Goal: Find specific page/section: Find specific page/section

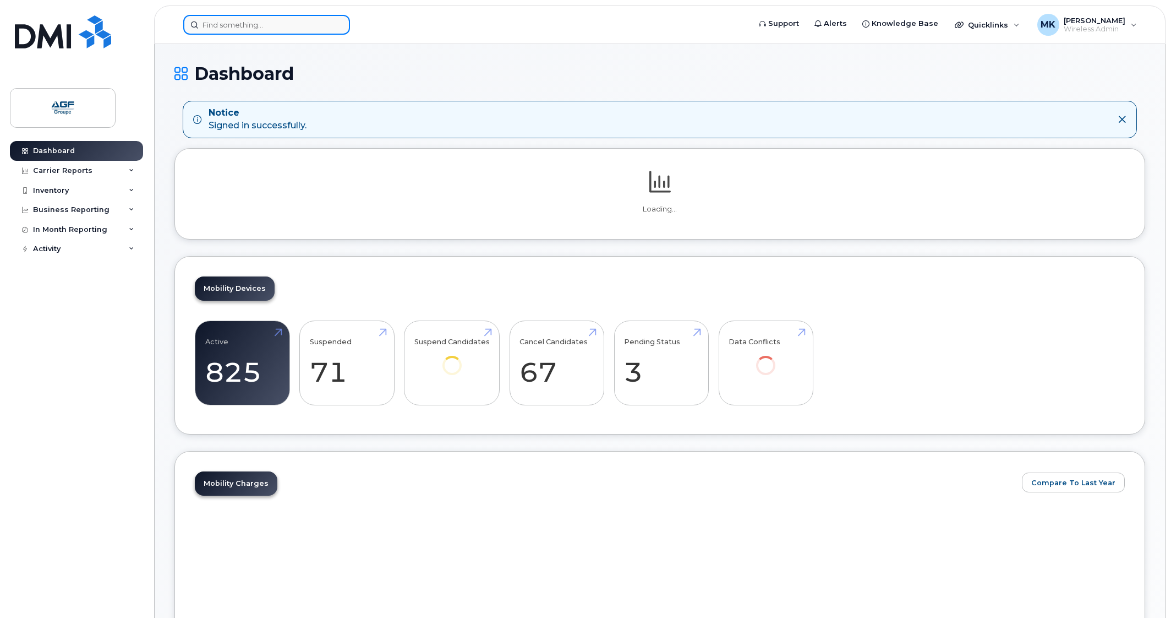
click at [241, 20] on input at bounding box center [266, 25] width 167 height 20
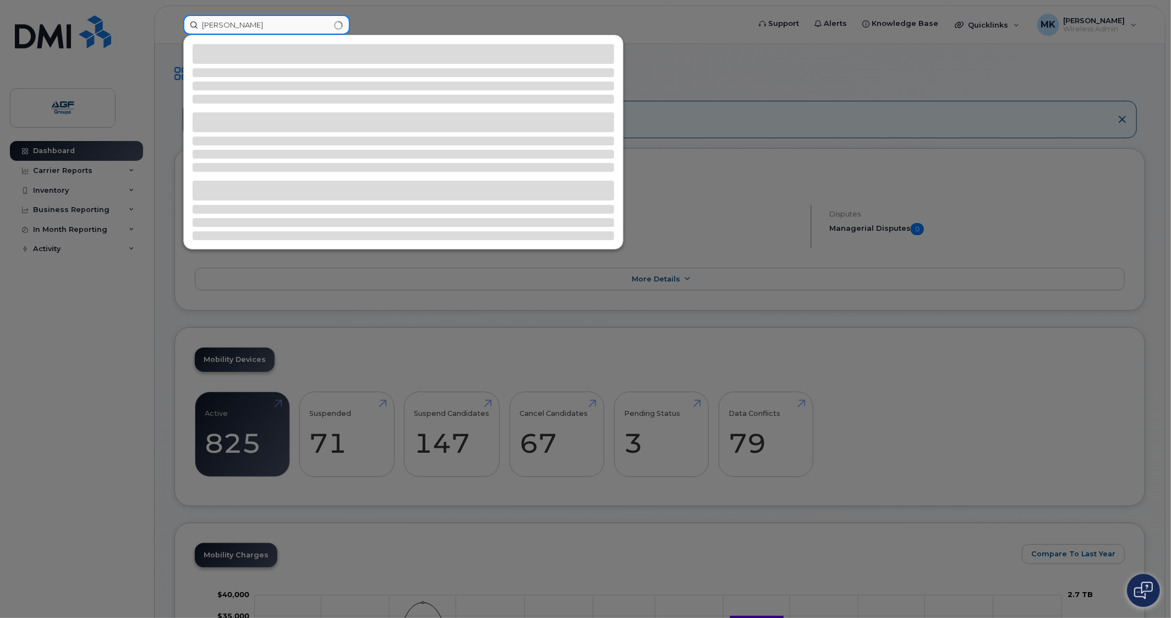
type input "[PERSON_NAME]"
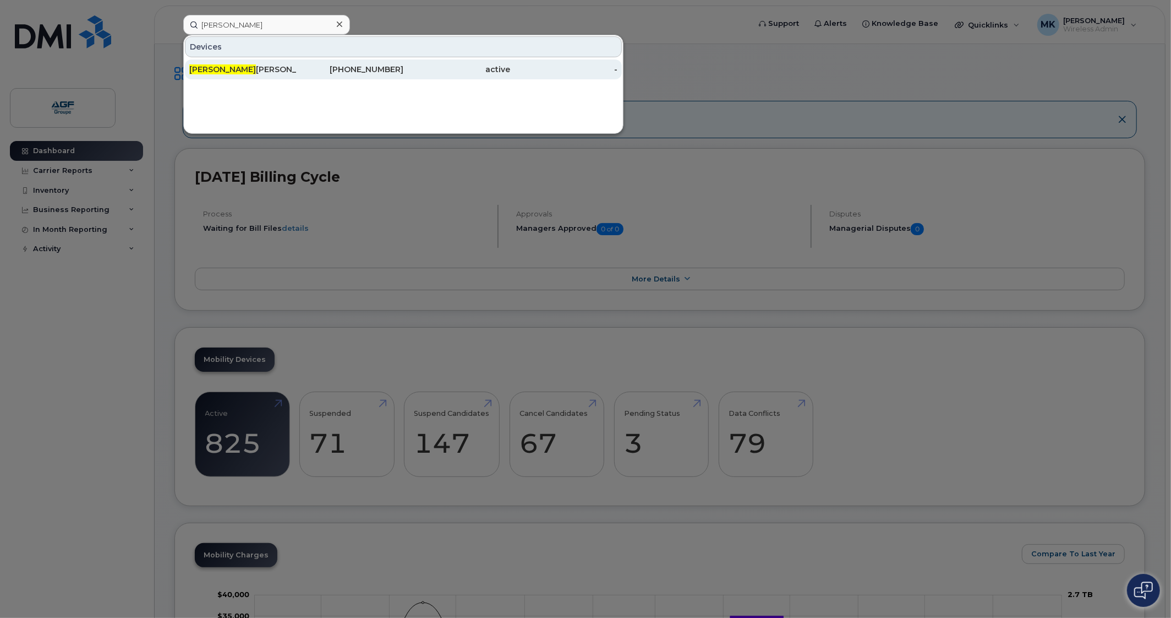
click at [272, 70] on div "Melissa Gariepy" at bounding box center [242, 69] width 107 height 11
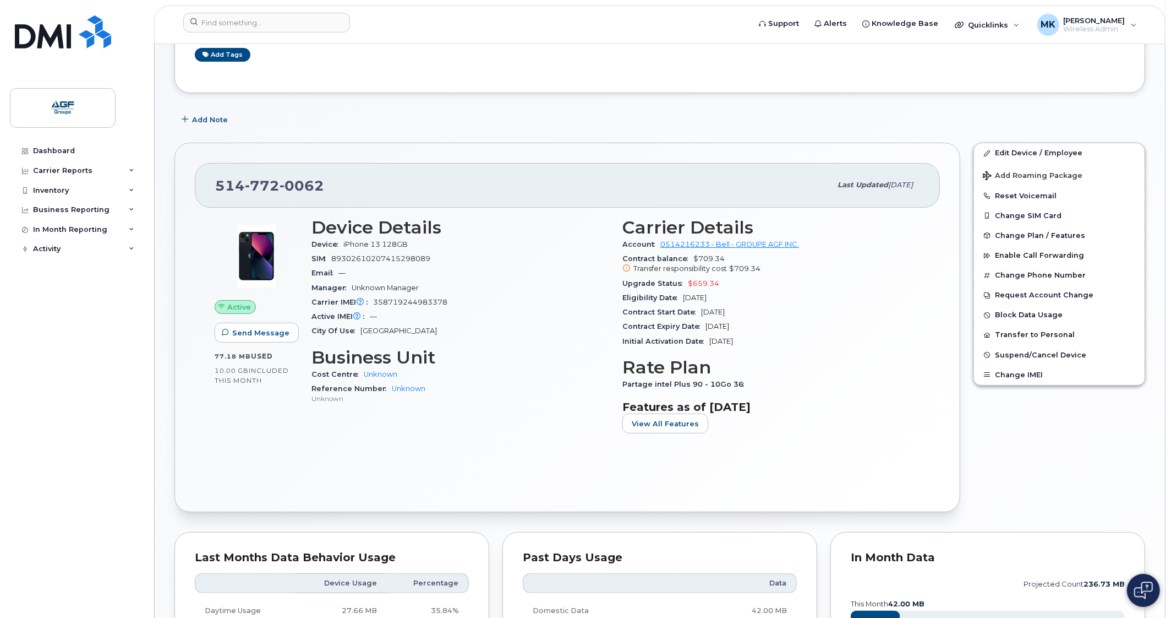
scroll to position [137, 0]
